Goal: Task Accomplishment & Management: Manage account settings

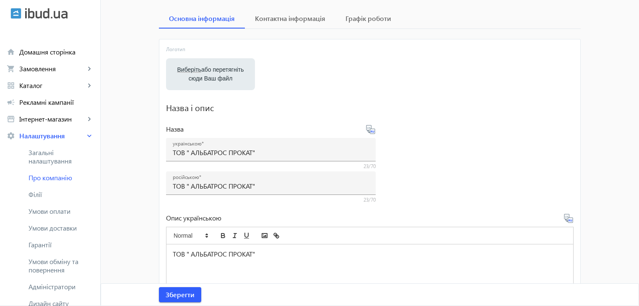
scroll to position [42, 0]
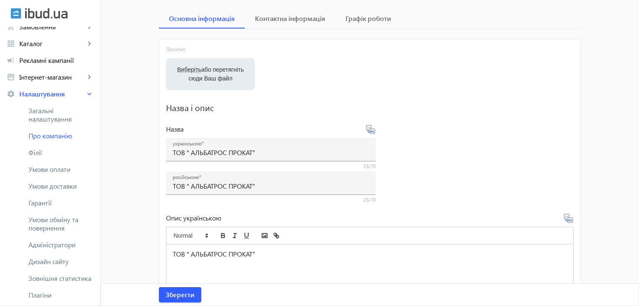
click at [196, 69] on span "Виберіть" at bounding box center [189, 69] width 24 height 7
click at [196, 70] on input "Виберіть або перетягніть сюди Ваш файл" at bounding box center [210, 75] width 75 height 10
type input "C:\fakepath\1680175838578.png"
click at [178, 73] on button "button" at bounding box center [181, 74] width 11 height 11
click at [227, 69] on label "Виберіть або перетягніть сюди Ваш файл" at bounding box center [210, 73] width 75 height 23
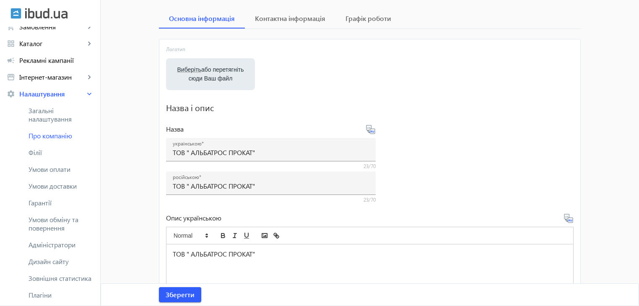
click at [227, 70] on input "Виберіть або перетягніть сюди Ваш файл" at bounding box center [210, 75] width 75 height 10
type input "C:\fakepath\5359738699006473012.jpg"
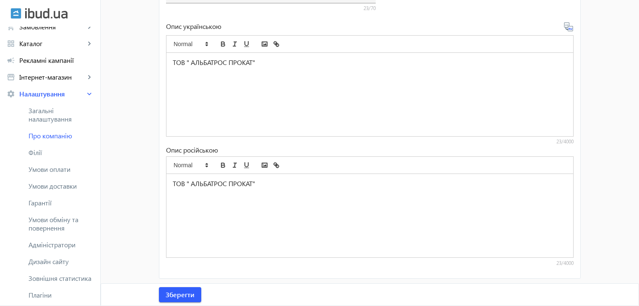
scroll to position [306, 0]
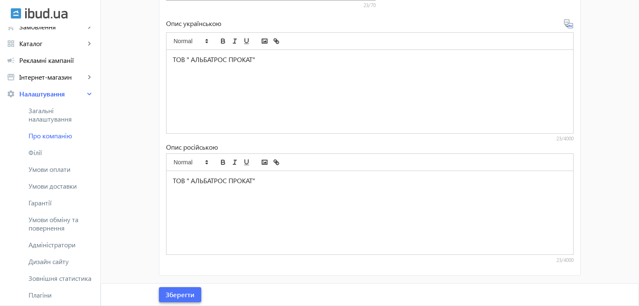
drag, startPoint x: 180, startPoint y: 291, endPoint x: 171, endPoint y: 280, distance: 14.3
click at [179, 291] on span "Зберегти" at bounding box center [180, 294] width 29 height 9
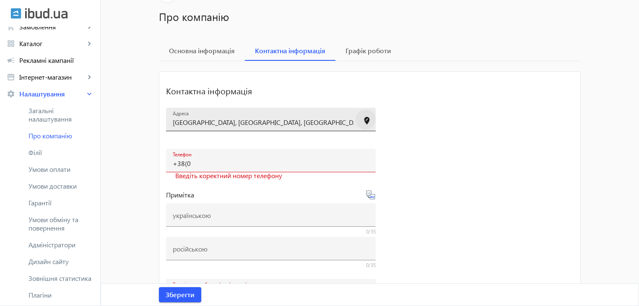
scroll to position [0, 0]
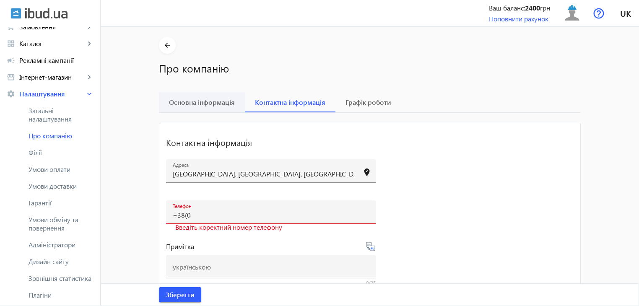
click at [201, 103] on span "Основна інформація" at bounding box center [202, 102] width 66 height 7
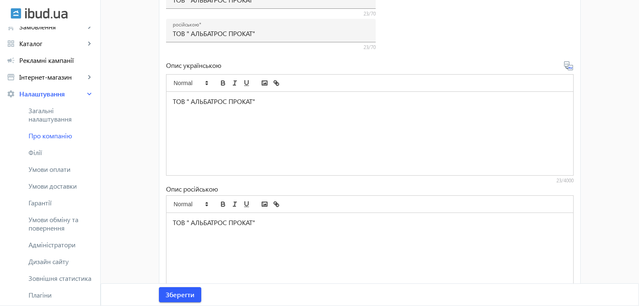
scroll to position [13, 0]
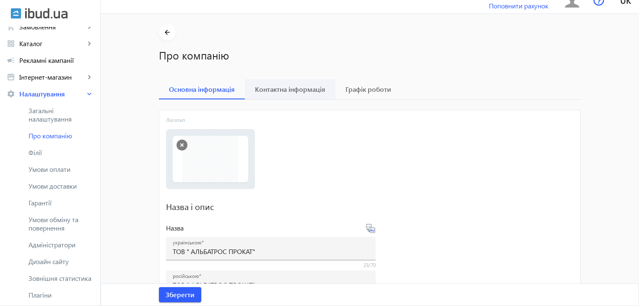
click at [291, 83] on span "Контактна інформація" at bounding box center [290, 89] width 70 height 20
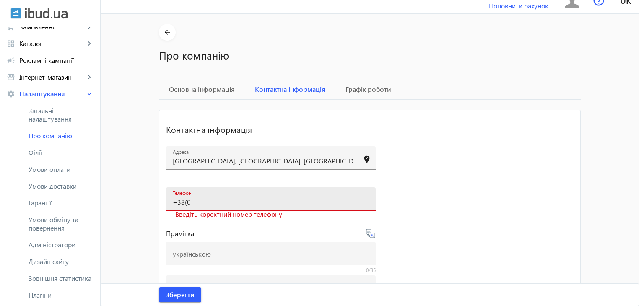
click at [207, 205] on input "+38(0" at bounding box center [271, 201] width 196 height 9
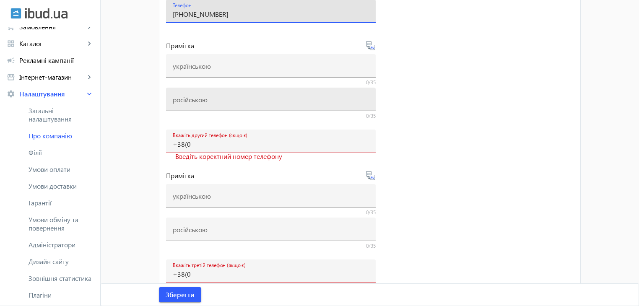
scroll to position [223, 0]
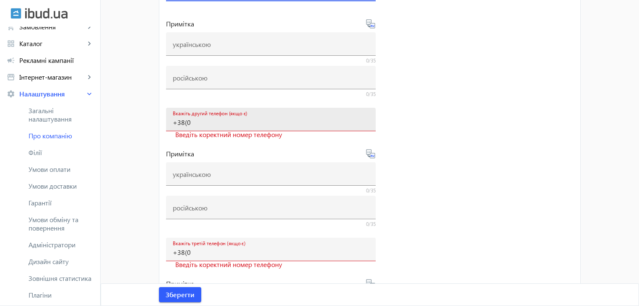
type input "[PHONE_NUMBER]"
click at [193, 123] on input "+38(0" at bounding box center [271, 122] width 196 height 9
